Goal: Book appointment/travel/reservation

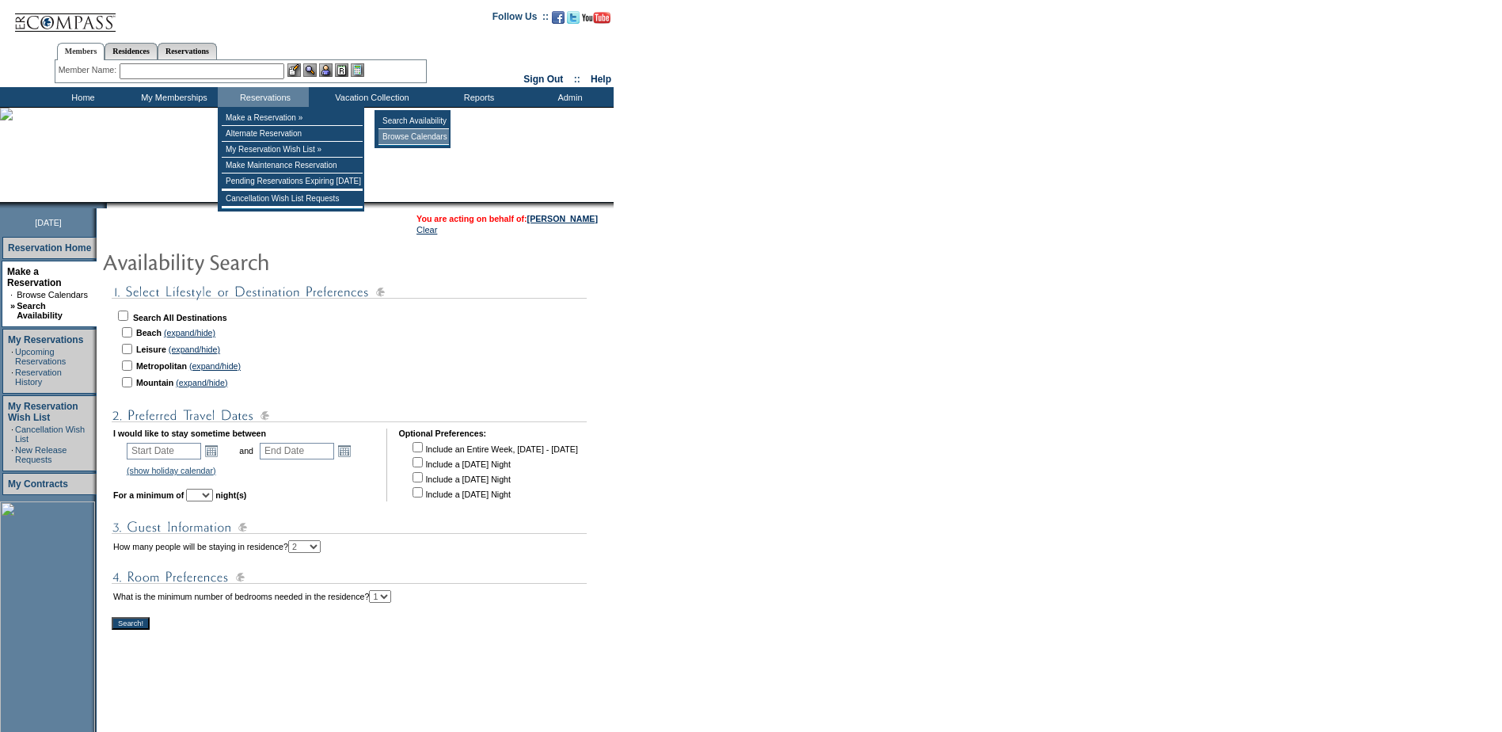
click at [405, 138] on td "Browse Calendars" at bounding box center [414, 137] width 70 height 16
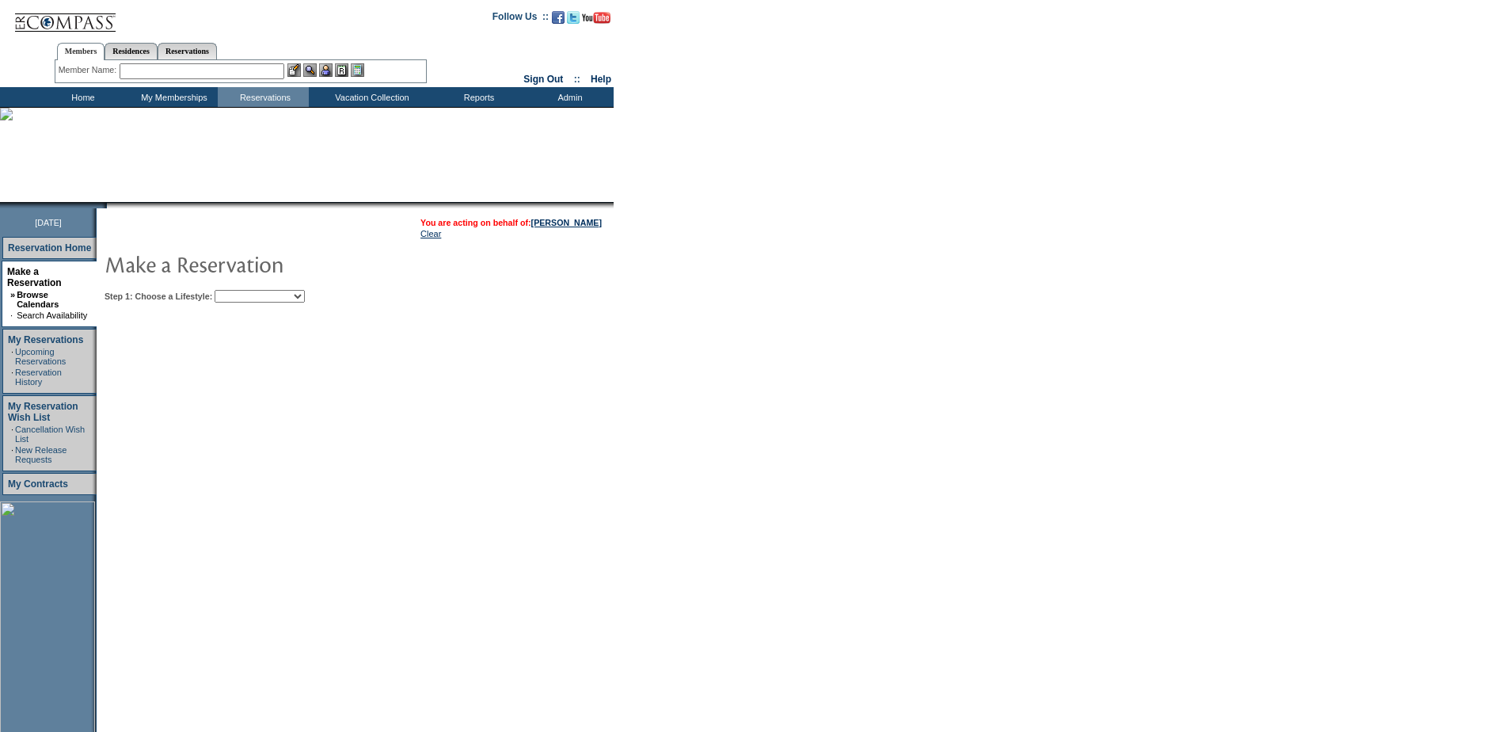
click at [269, 293] on select "Beach Leisure Metropolitan Mountain OIAL for Adventure OIAL for Couples OIAL fo…" at bounding box center [260, 296] width 90 height 13
select select "Beach"
click at [242, 291] on select "Beach Leisure Metropolitan Mountain OIAL for Adventure OIAL for Couples OIAL fo…" at bounding box center [260, 296] width 90 height 13
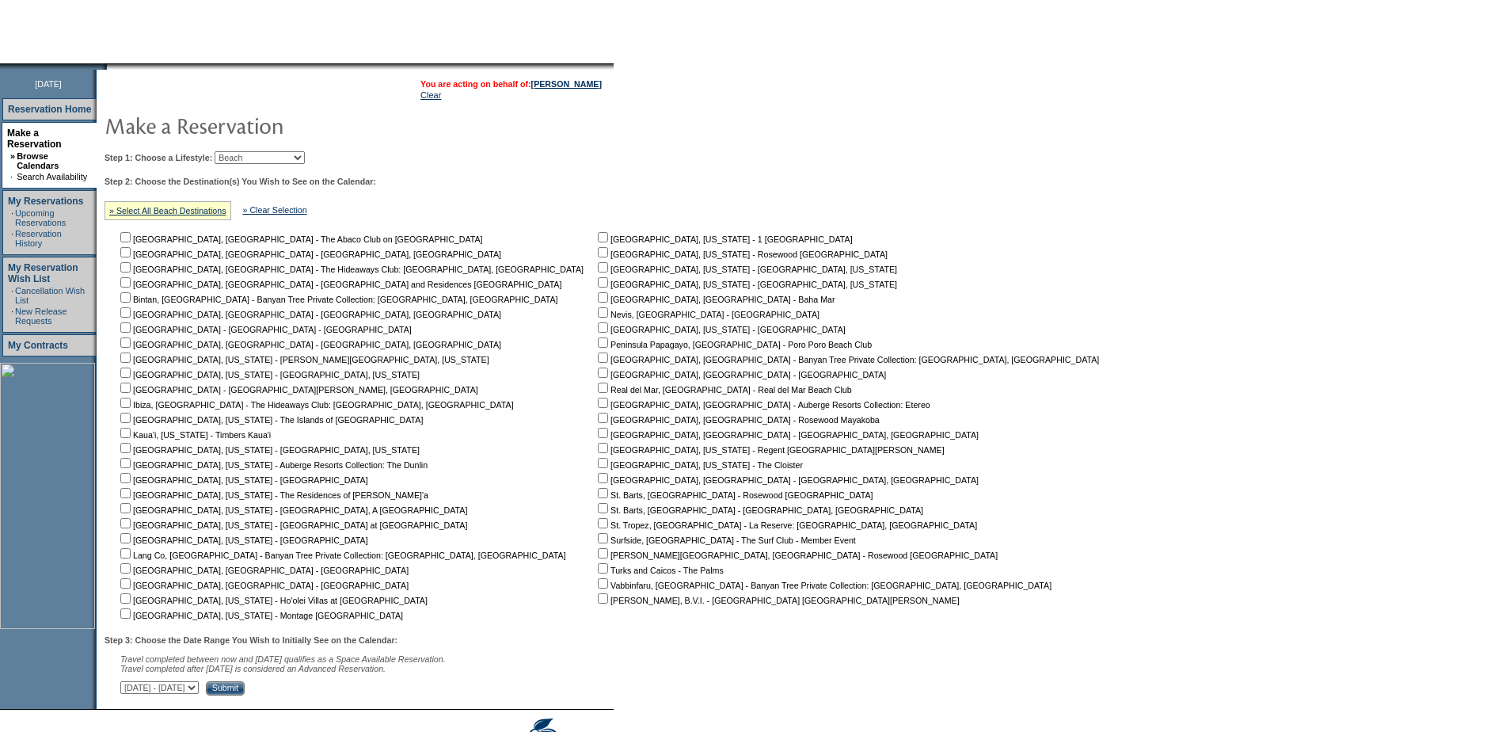
scroll to position [229, 0]
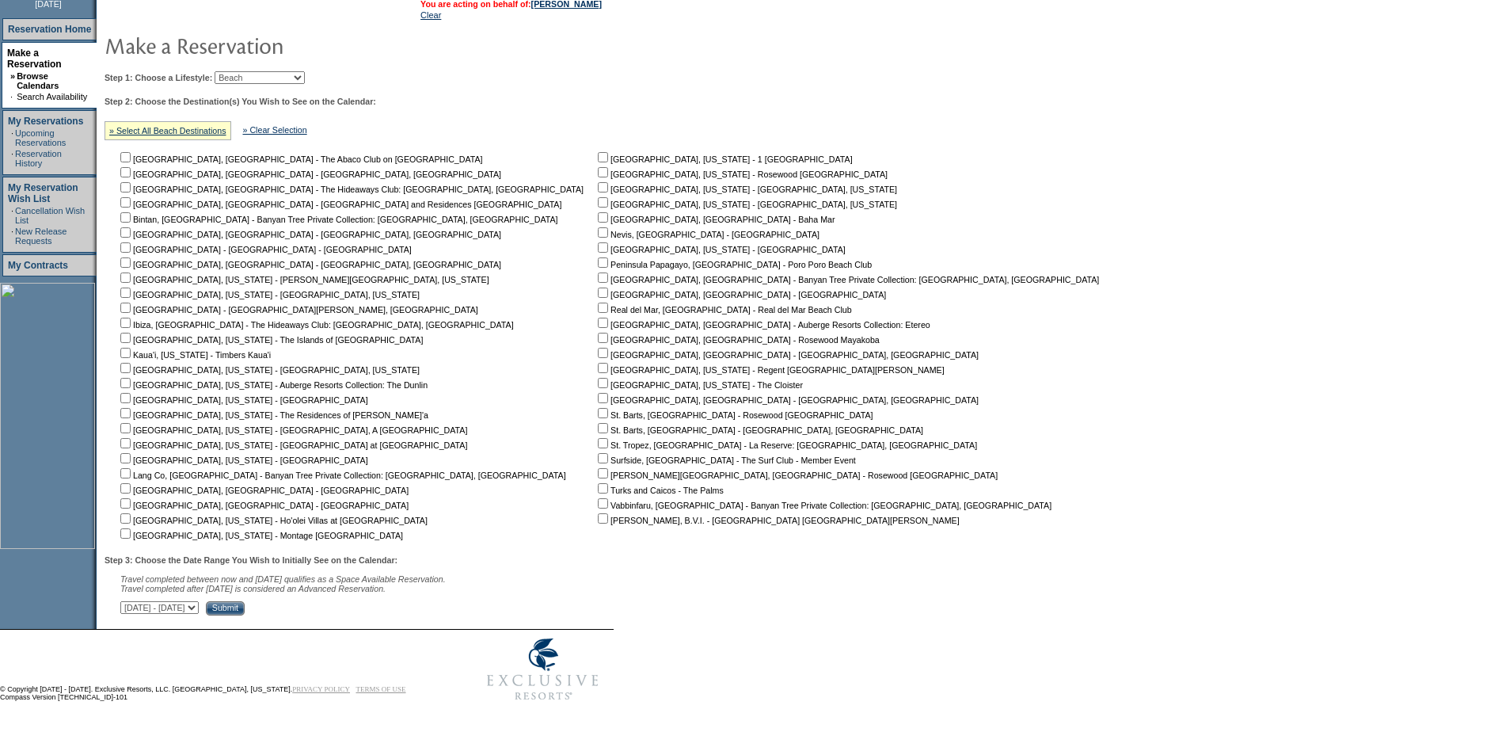
click at [131, 513] on input "checkbox" at bounding box center [125, 518] width 10 height 10
checkbox input "true"
click at [199, 603] on select "[DATE] - [DATE] [DATE] - [DATE] [DATE] - [DATE] [DATE] - [DATE] [DATE] - [DATE]…" at bounding box center [159, 607] width 78 height 13
select select "[DATE]|[DATE]"
click at [129, 601] on select "[DATE] - [DATE] [DATE] - [DATE] [DATE] - [DATE] [DATE] - [DATE] [DATE] - [DATE]…" at bounding box center [159, 607] width 78 height 13
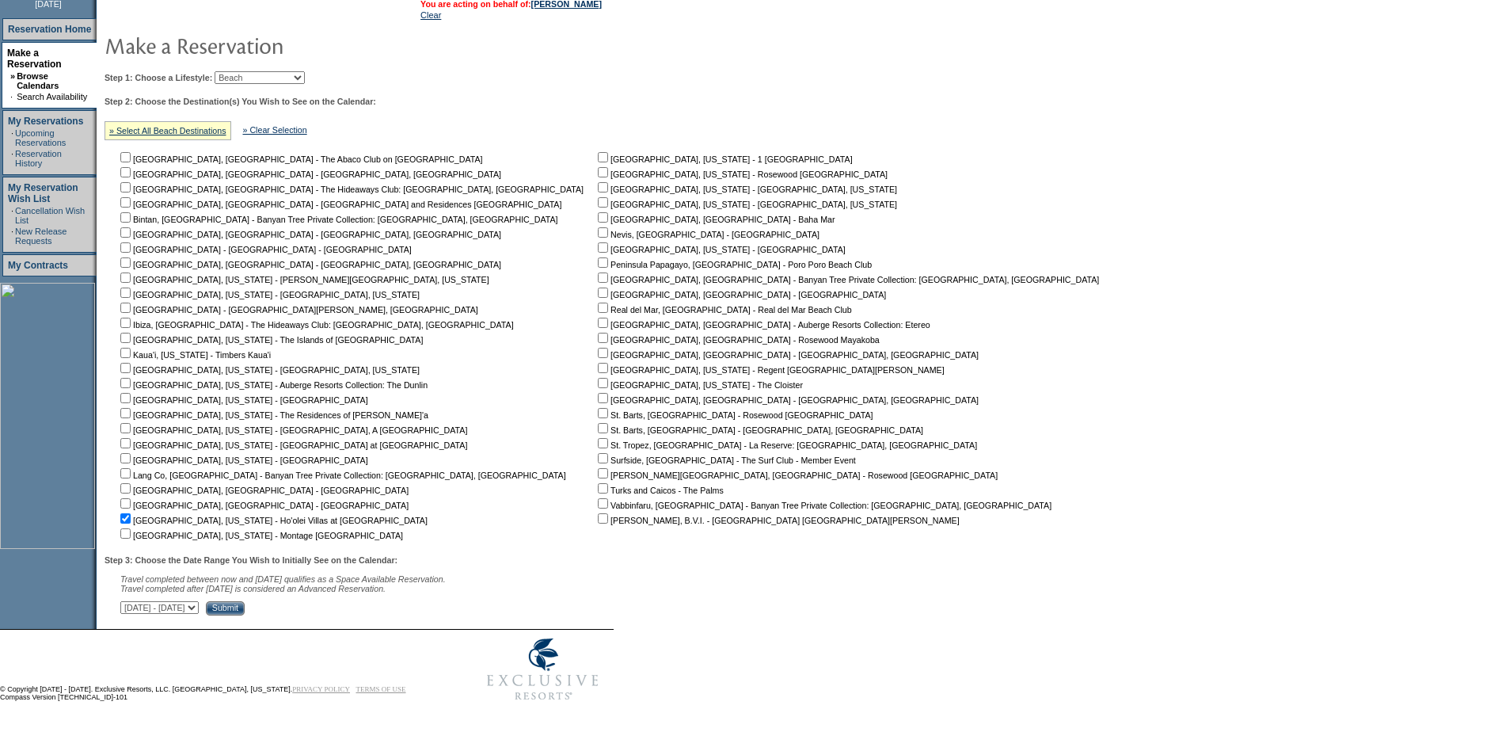
click at [245, 601] on input "Submit" at bounding box center [225, 608] width 39 height 14
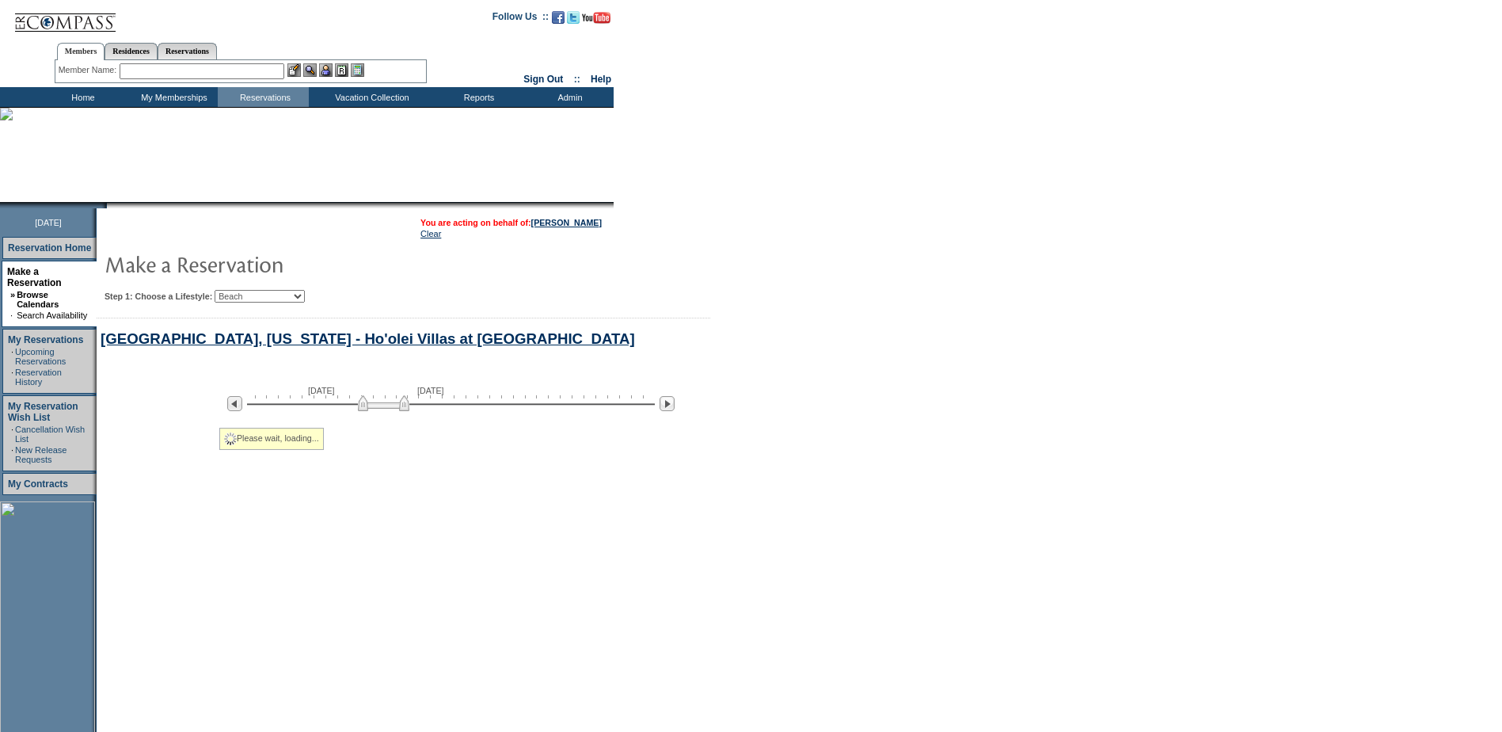
click at [348, 602] on td "You are acting on behalf of: Steve Case Clear Step 1: Choose a Lifestyle: Beach…" at bounding box center [465, 497] width 737 height 578
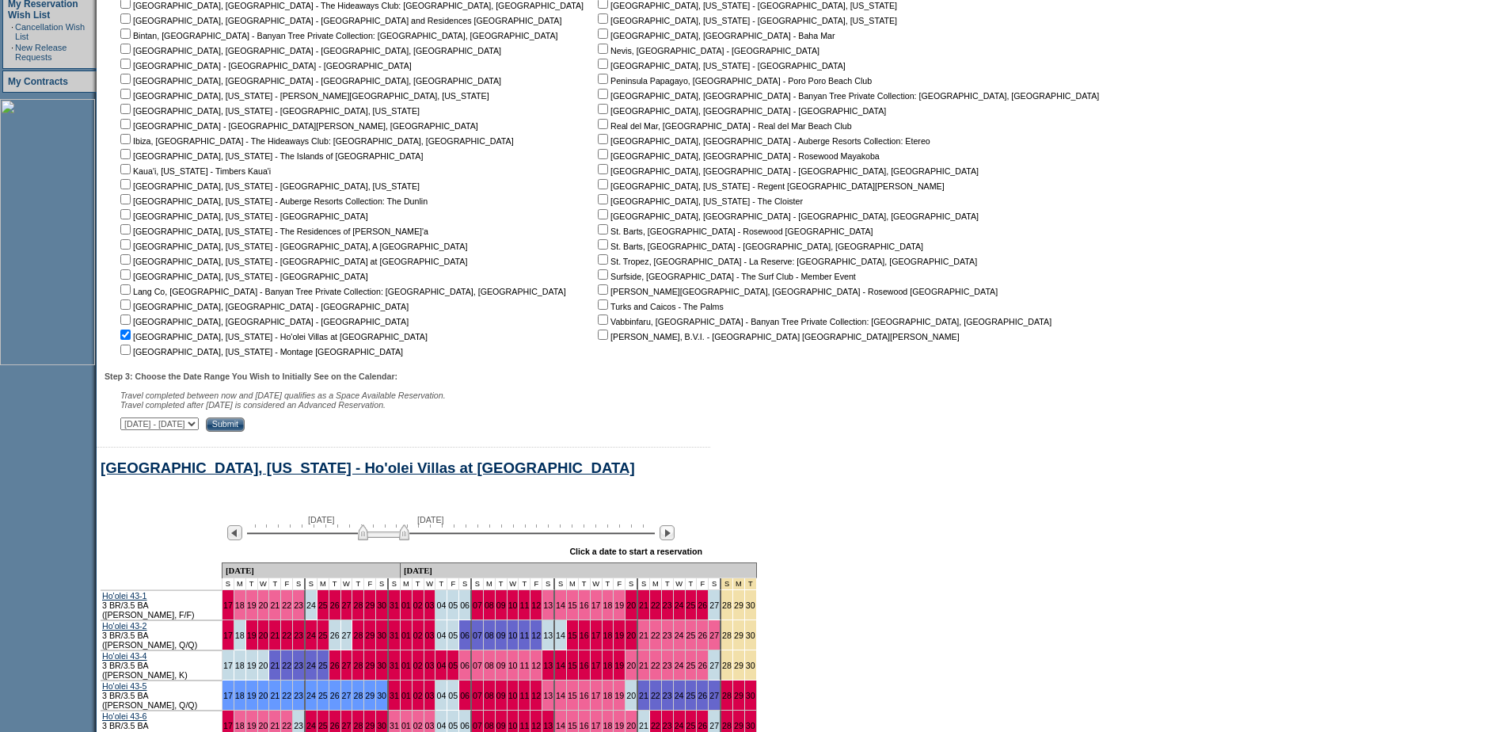
scroll to position [592, 0]
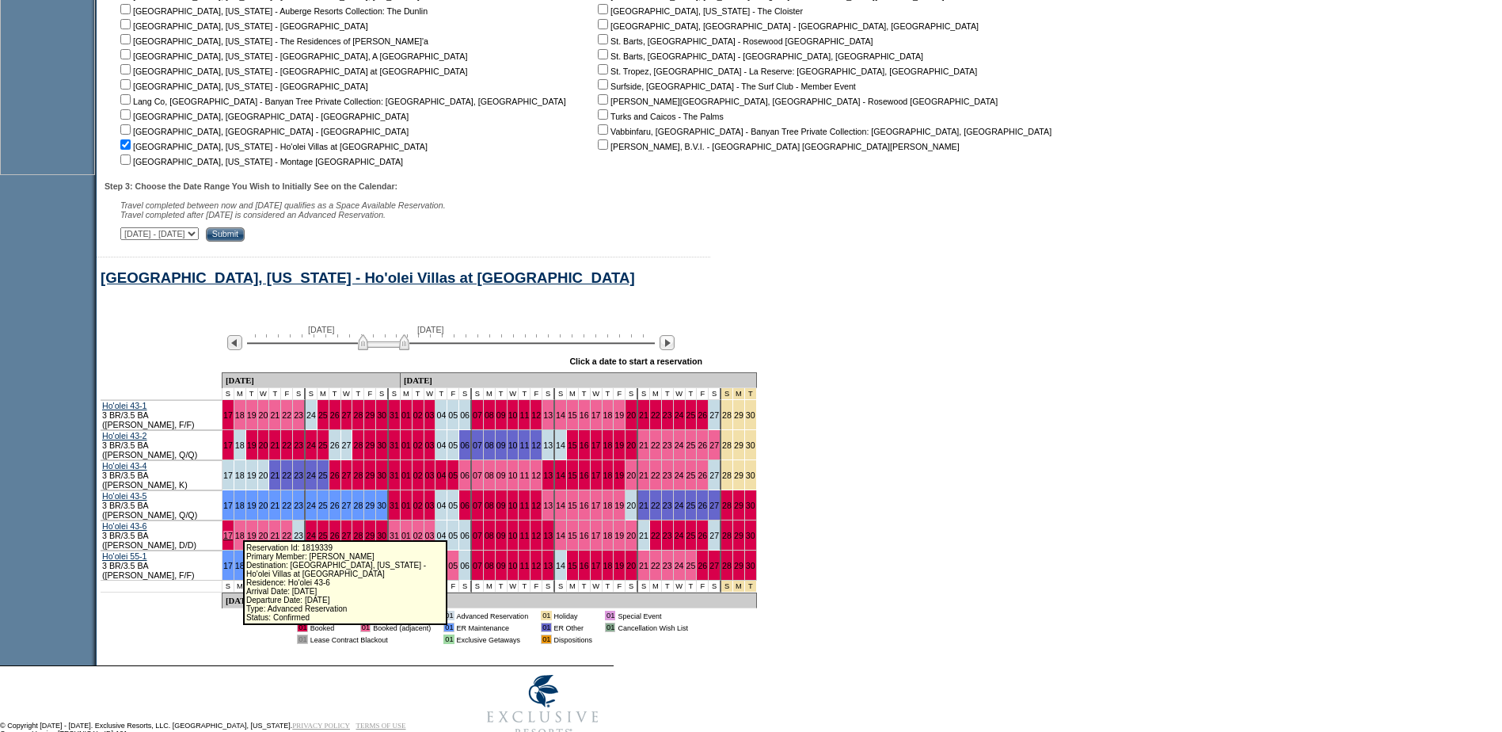
click at [233, 531] on link "17" at bounding box center [228, 536] width 10 height 10
